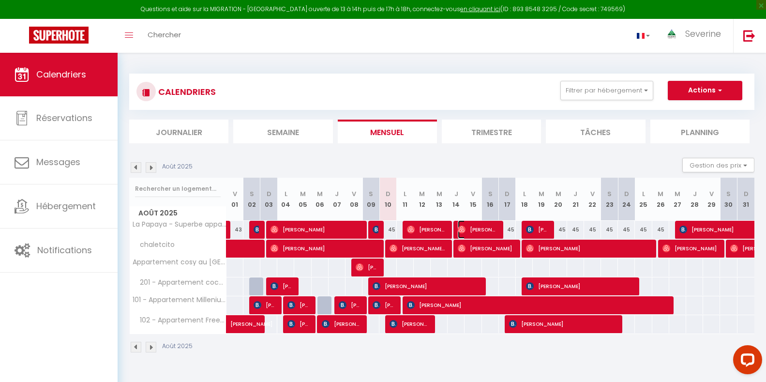
click at [492, 227] on span "[PERSON_NAME]" at bounding box center [478, 229] width 40 height 18
select select "OK"
select select "0"
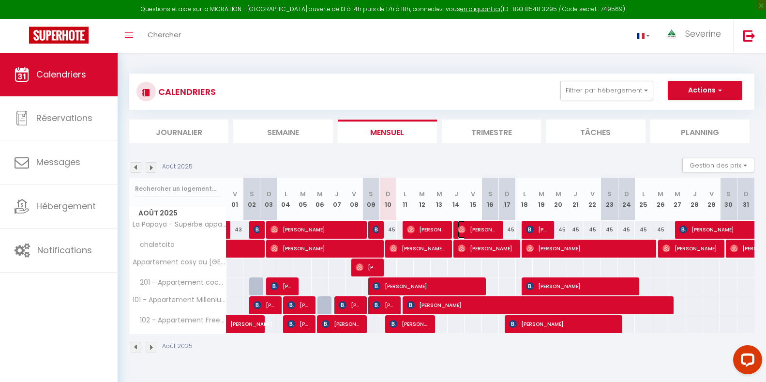
select select "1"
select select
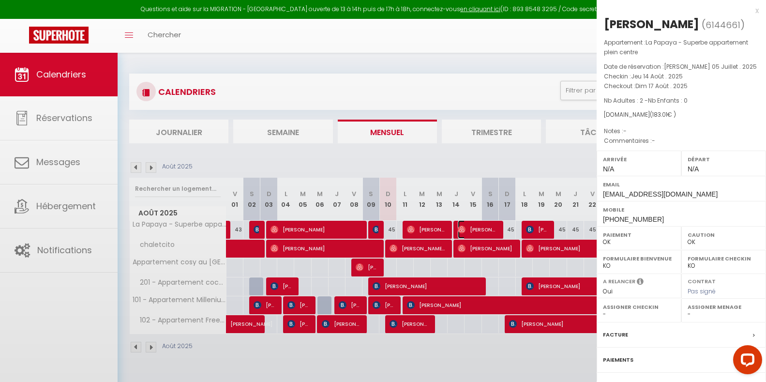
select select "41946"
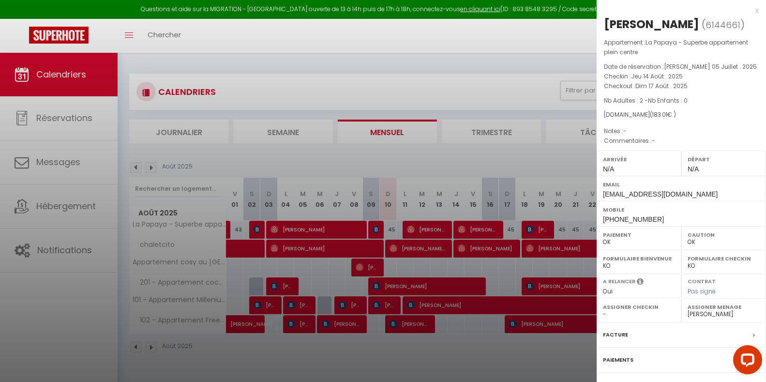
click at [494, 246] on div at bounding box center [383, 191] width 766 height 382
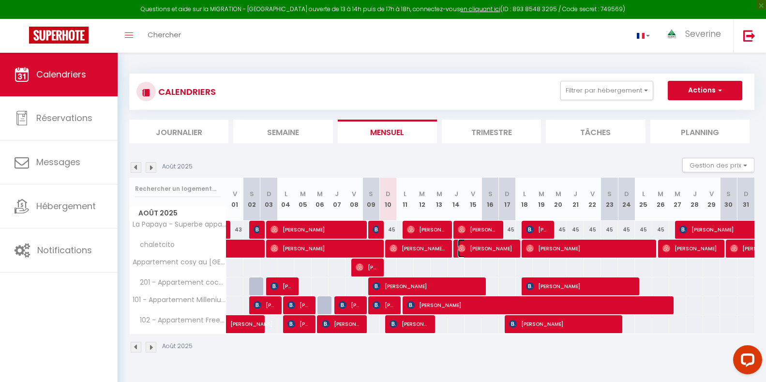
click at [493, 246] on span "[PERSON_NAME]" at bounding box center [486, 248] width 57 height 18
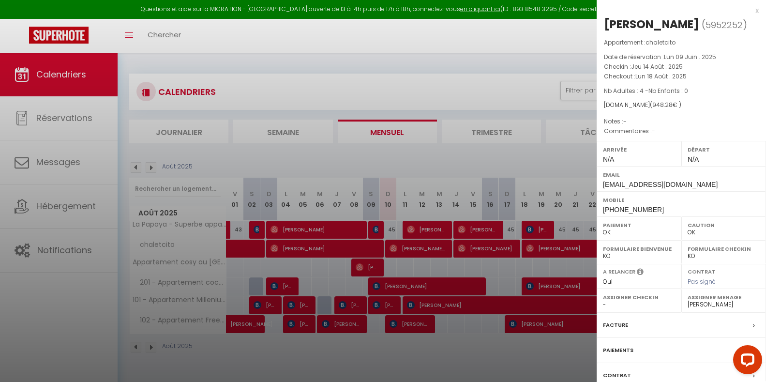
click at [477, 281] on div at bounding box center [383, 191] width 766 height 382
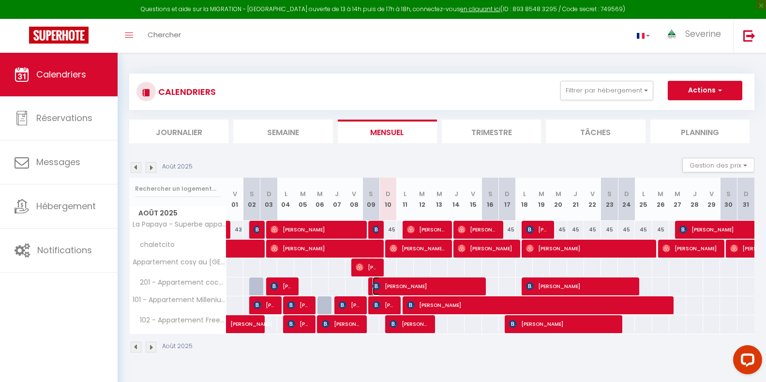
click at [477, 281] on span "[PERSON_NAME]" at bounding box center [426, 286] width 107 height 18
select select "KO"
select select
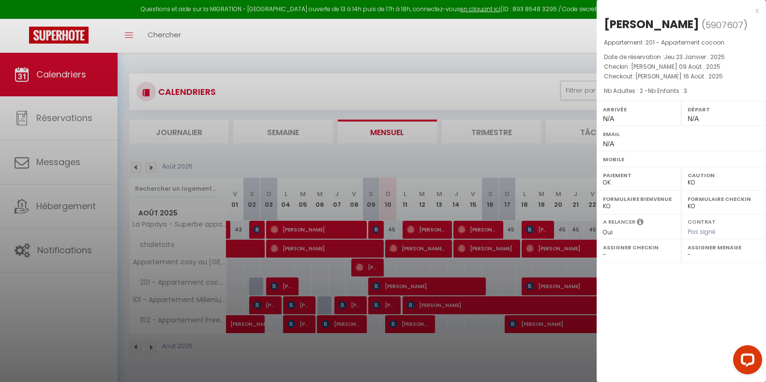
click at [474, 302] on div at bounding box center [383, 191] width 766 height 382
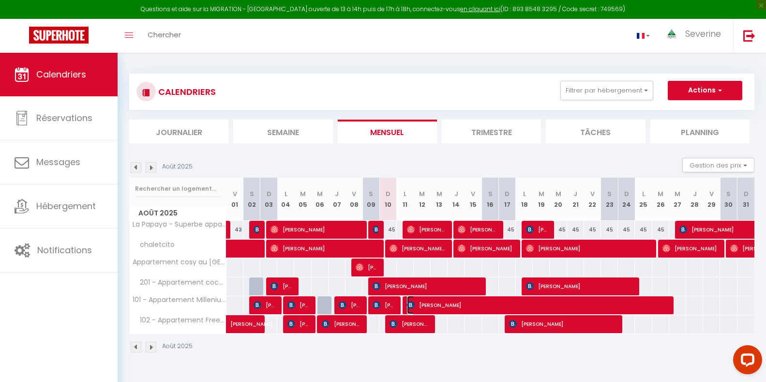
click at [474, 303] on span "[PERSON_NAME]" at bounding box center [537, 305] width 260 height 18
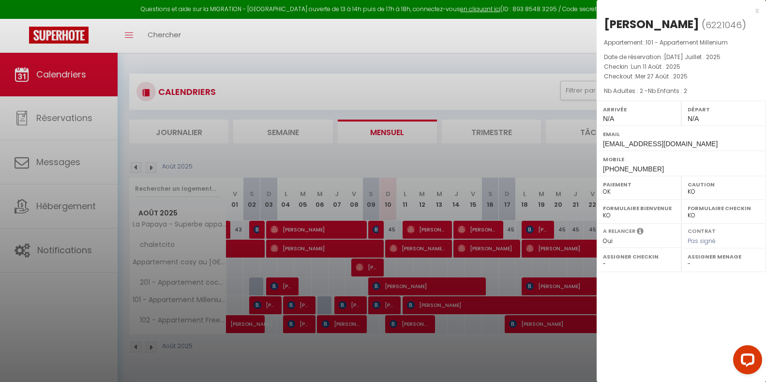
click at [422, 321] on div at bounding box center [383, 191] width 766 height 382
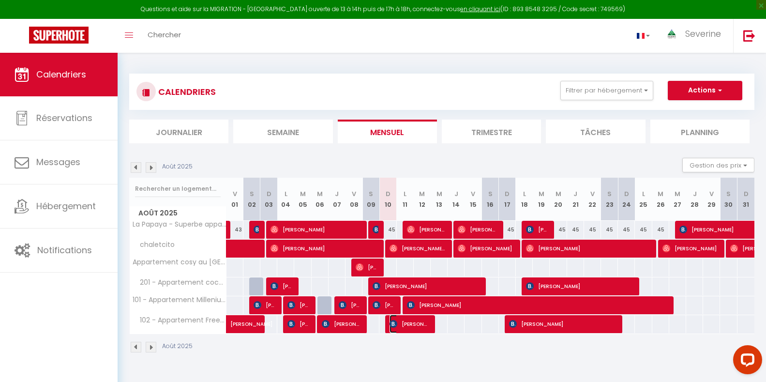
click at [423, 321] on span "[PERSON_NAME]" at bounding box center [410, 324] width 40 height 18
